Goal: Check status: Check status

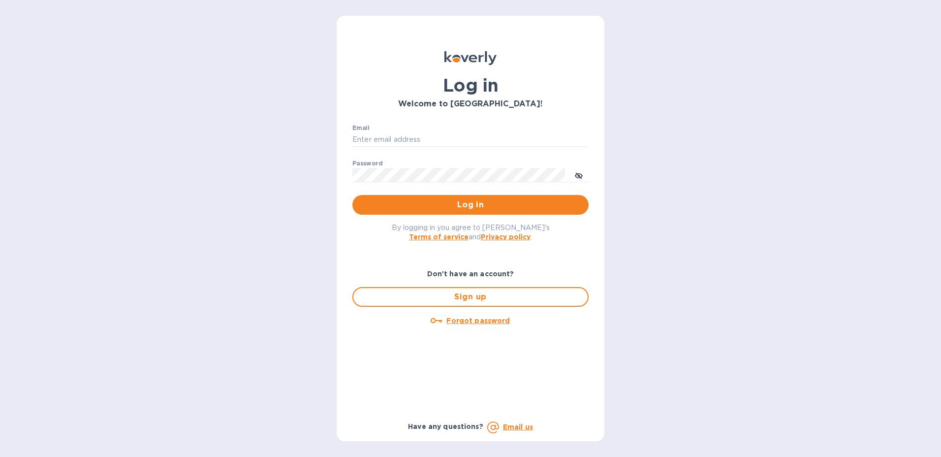
click at [415, 131] on div "Email ​" at bounding box center [470, 141] width 236 height 35
click at [413, 135] on input "Email" at bounding box center [470, 139] width 236 height 15
type input "[PERSON_NAME][EMAIL_ADDRESS][PERSON_NAME][DOMAIN_NAME]"
click at [581, 210] on button "Log in" at bounding box center [470, 205] width 236 height 20
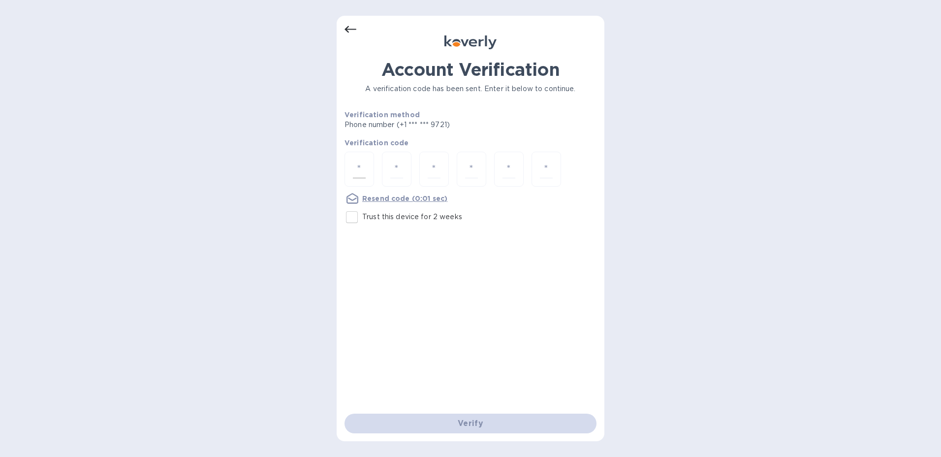
click at [359, 172] on input "number" at bounding box center [359, 169] width 13 height 18
type input "4"
type input "5"
type input "2"
type input "5"
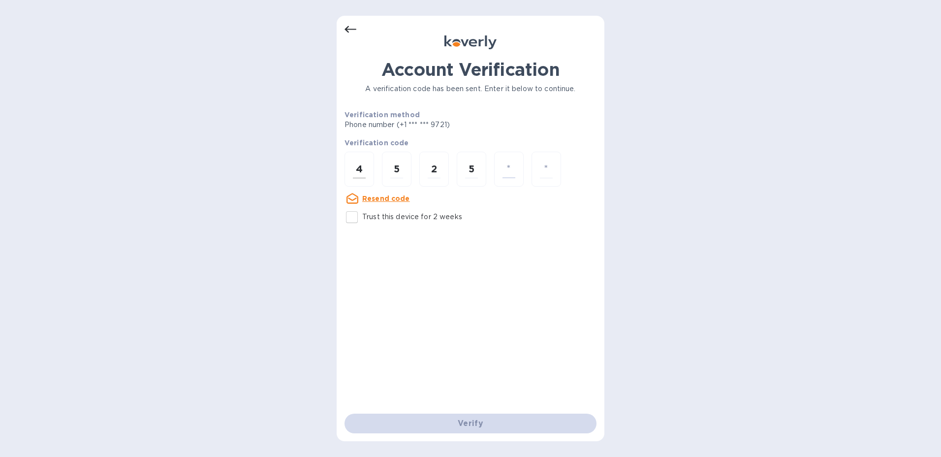
type input "2"
type input "4"
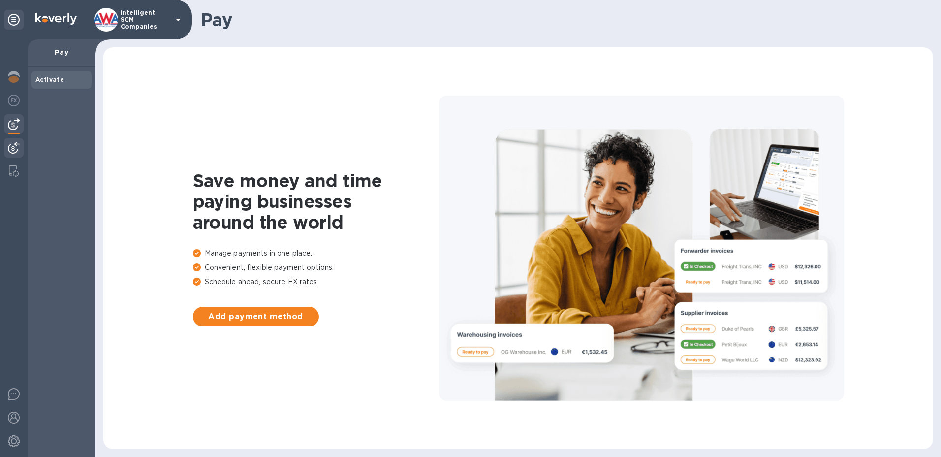
drag, startPoint x: 11, startPoint y: 149, endPoint x: 23, endPoint y: 148, distance: 12.3
click at [12, 149] on img at bounding box center [14, 148] width 12 height 12
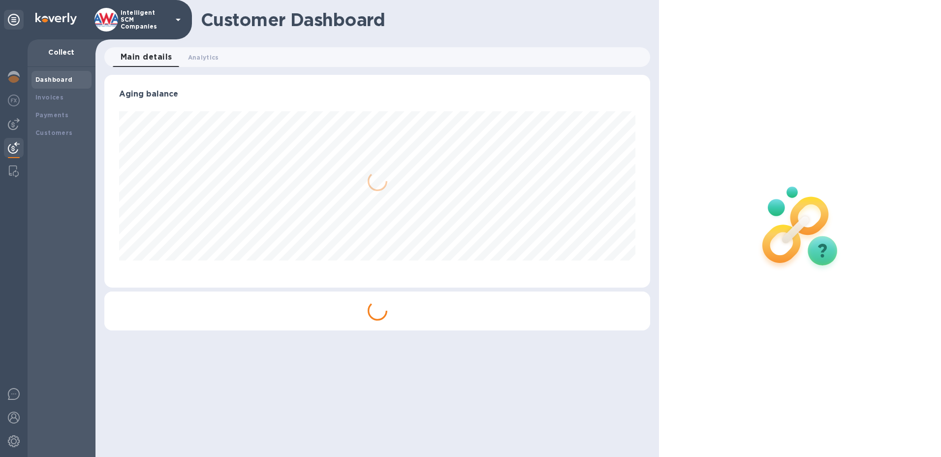
scroll to position [213, 546]
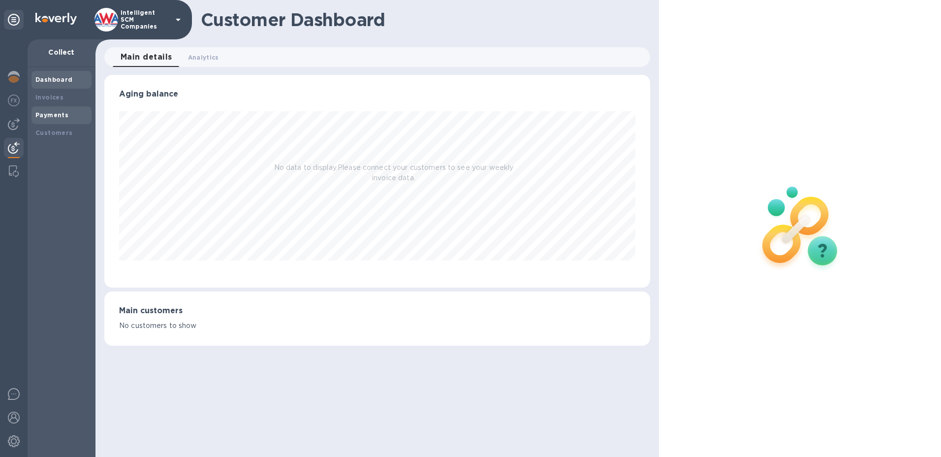
click at [53, 119] on div "Payments" at bounding box center [61, 115] width 52 height 10
